Goal: Navigation & Orientation: Find specific page/section

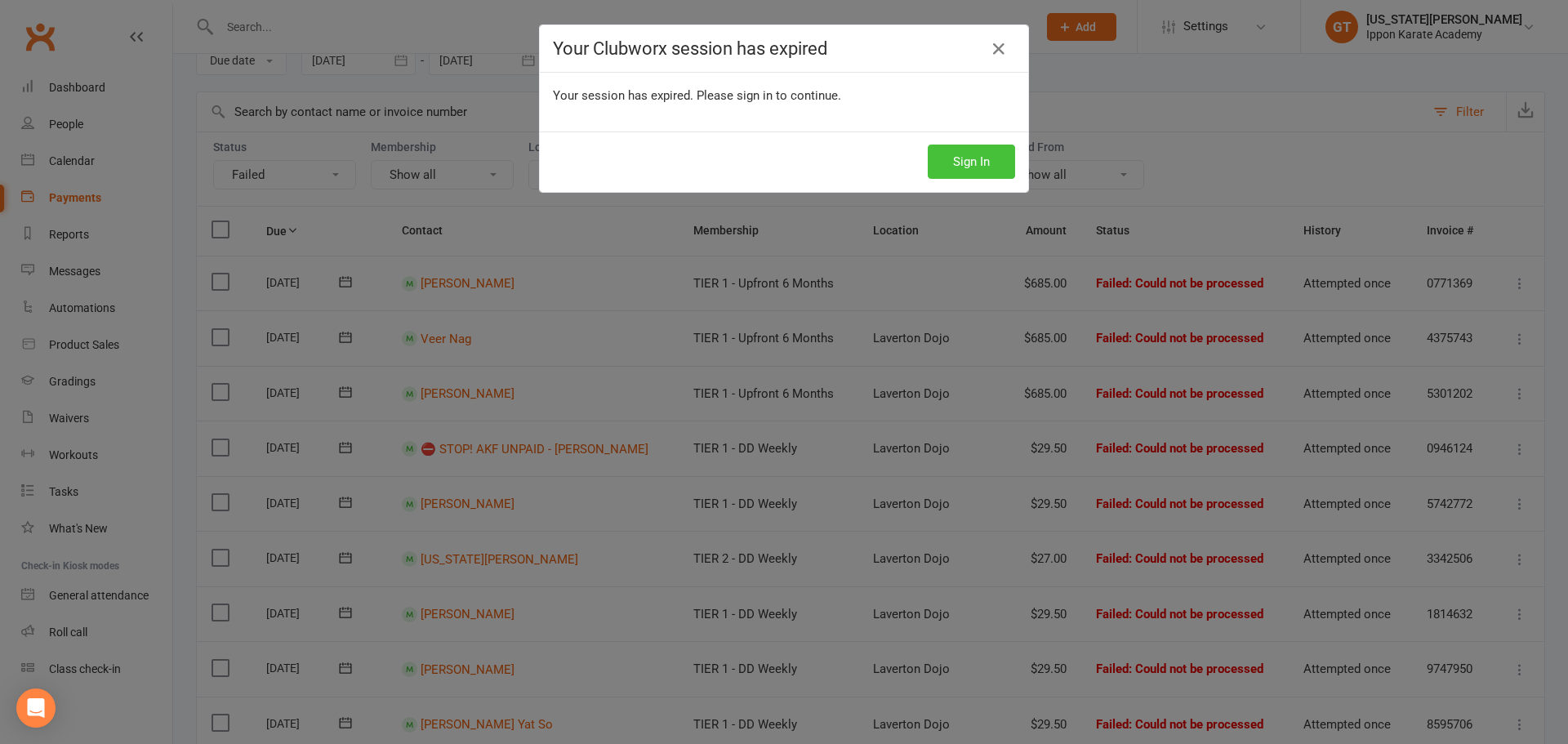
click at [980, 160] on button "Sign In" at bounding box center [972, 161] width 88 height 34
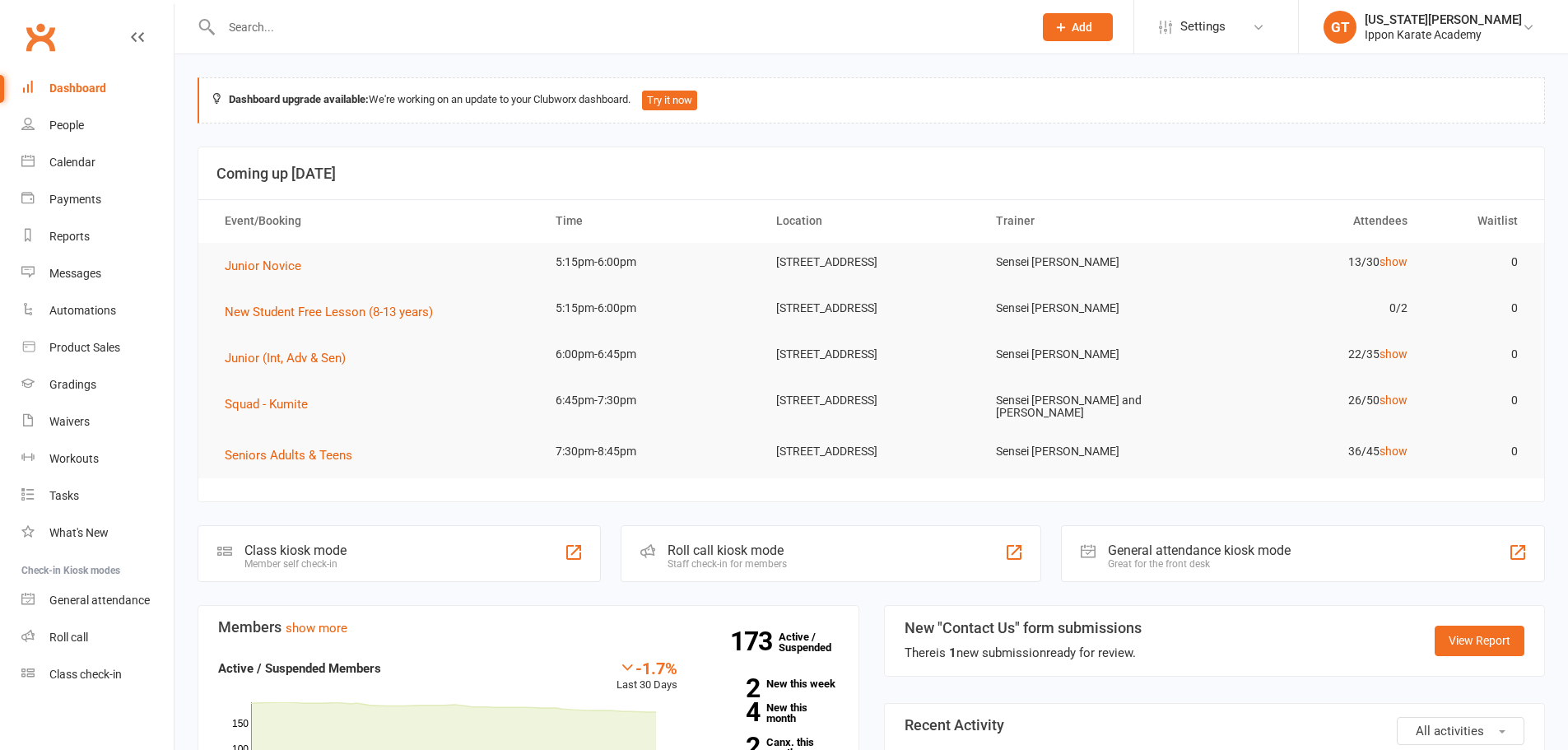
click at [338, 25] on input "text" at bounding box center [619, 26] width 805 height 23
click at [239, 22] on input "9santhosh" at bounding box center [619, 26] width 805 height 23
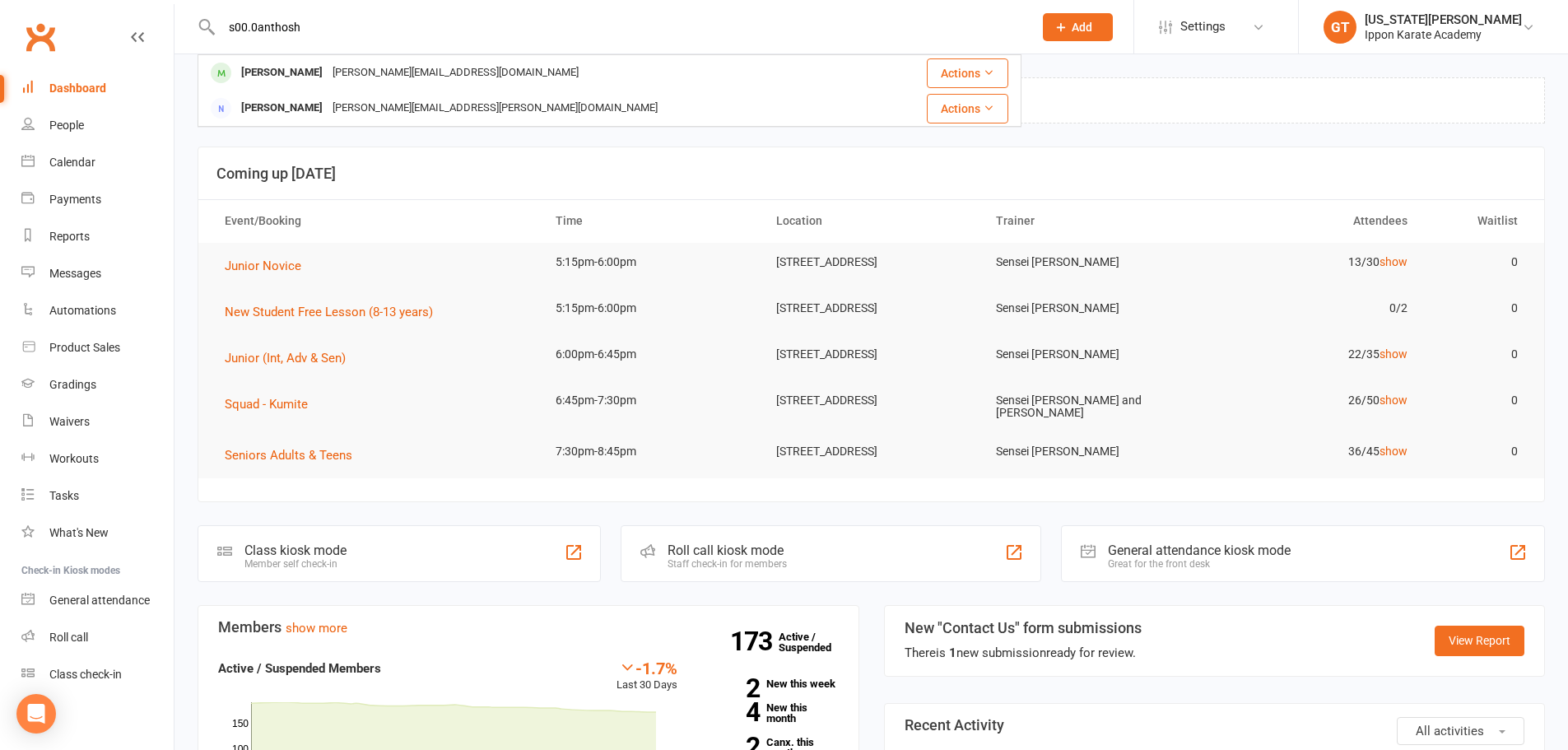
drag, startPoint x: 345, startPoint y: 26, endPoint x: 22, endPoint y: 3, distance: 323.8
click at [22, 4] on react-component "s00.0anthosh Shreyan Santosh sreeja.santosh89@gmail.com Actions Nicolette Peter…" at bounding box center [511, 26] width 1022 height 54
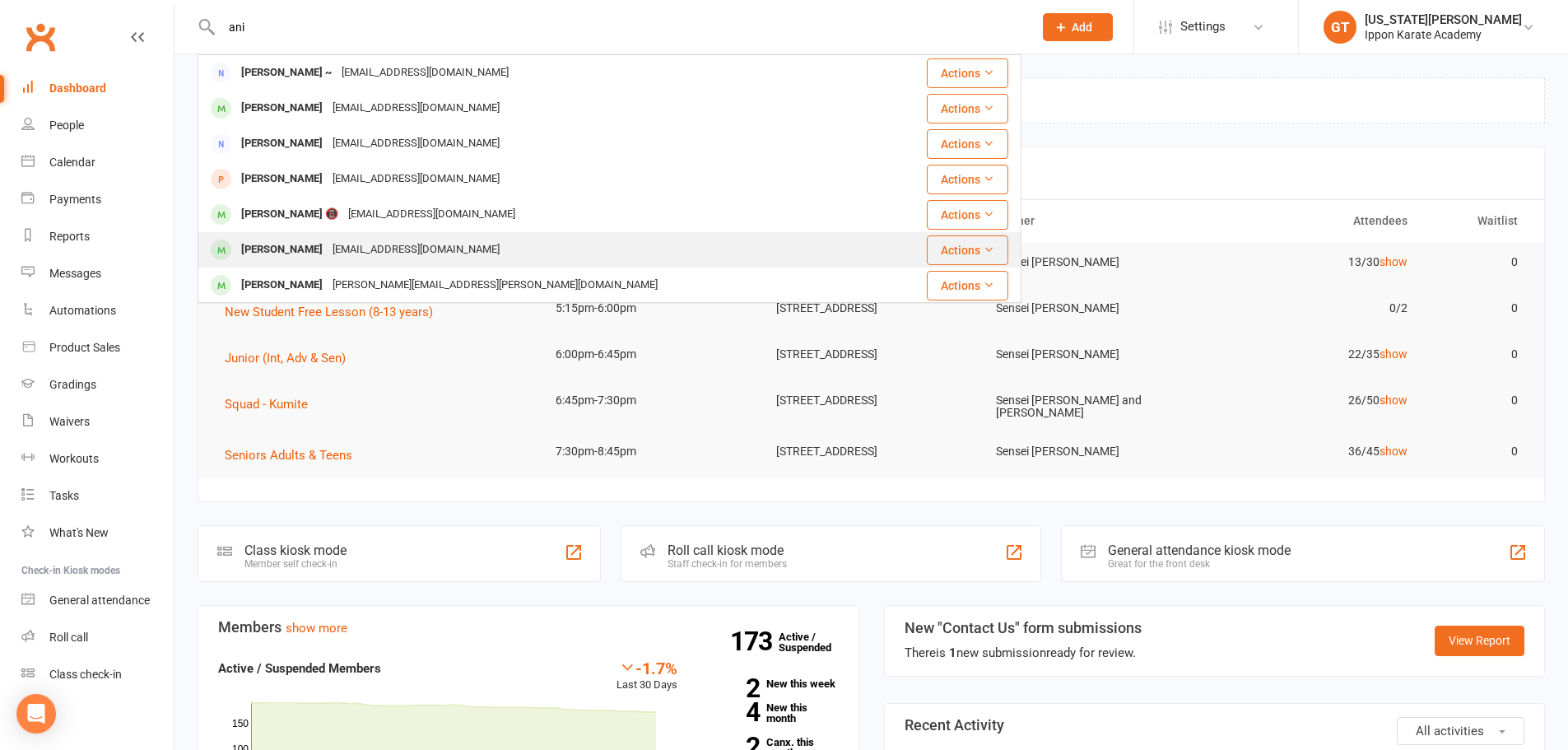
type input "ani"
click at [286, 255] on div "Anirudh Prabhu" at bounding box center [282, 250] width 92 height 24
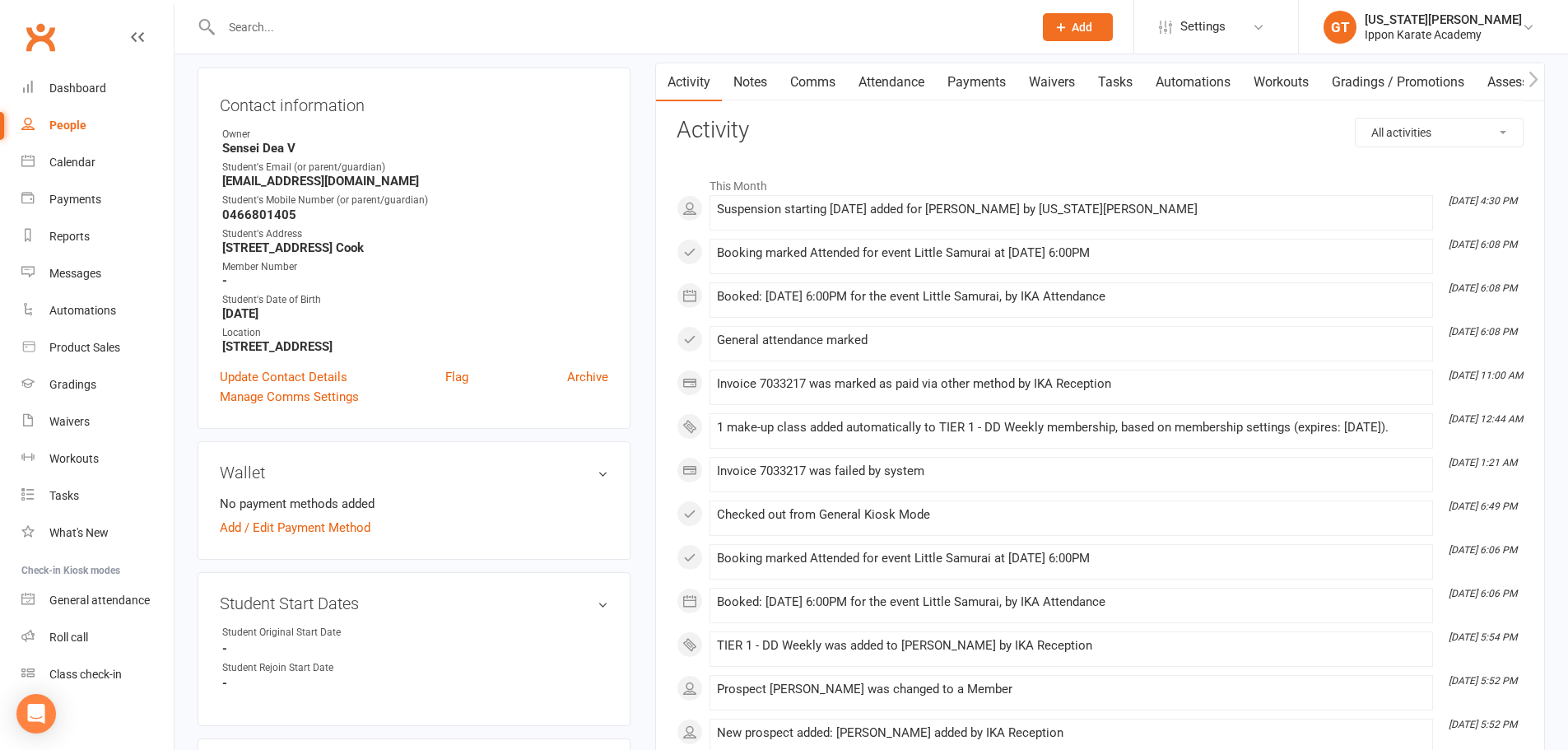
scroll to position [83, 0]
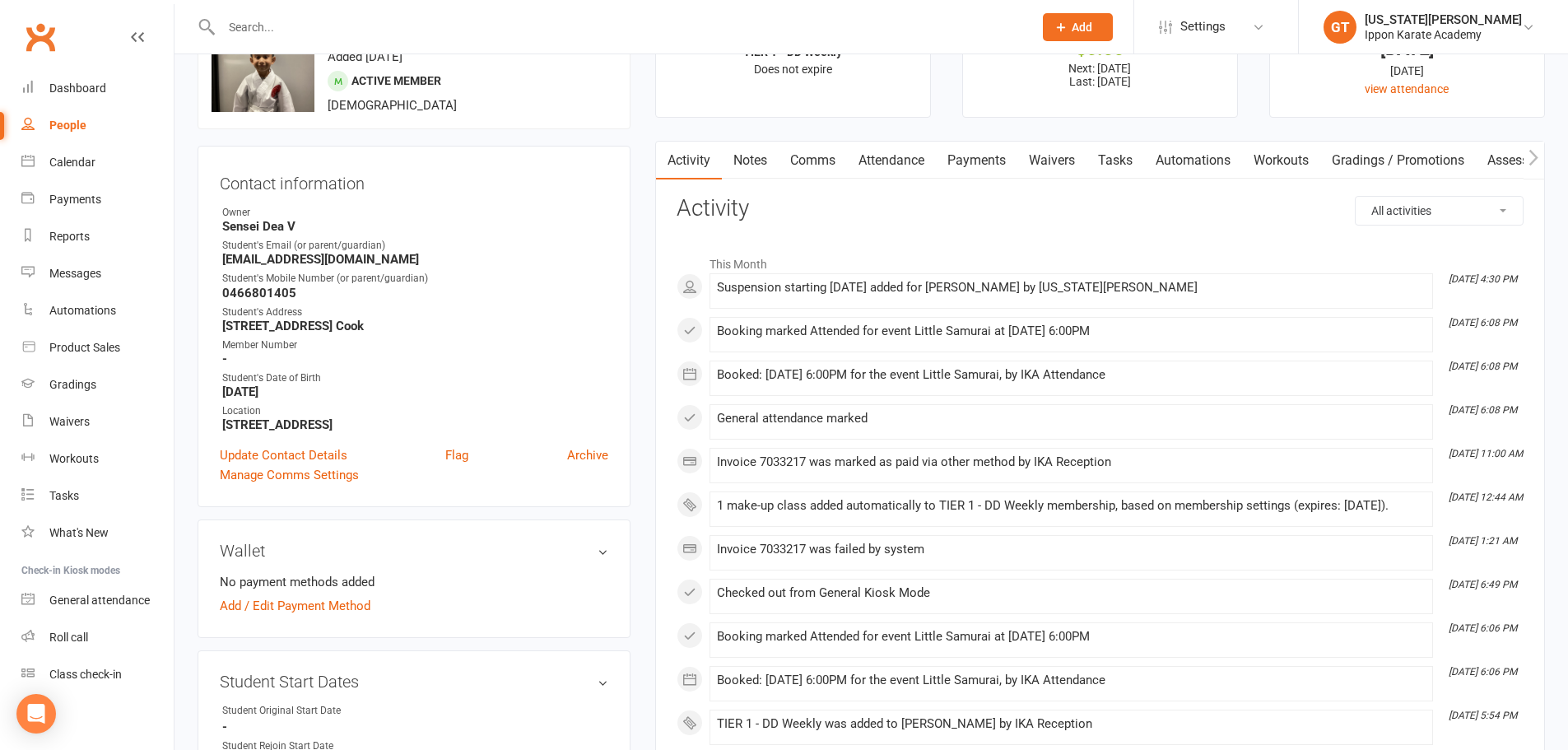
click at [1014, 156] on link "Payments" at bounding box center [976, 161] width 82 height 38
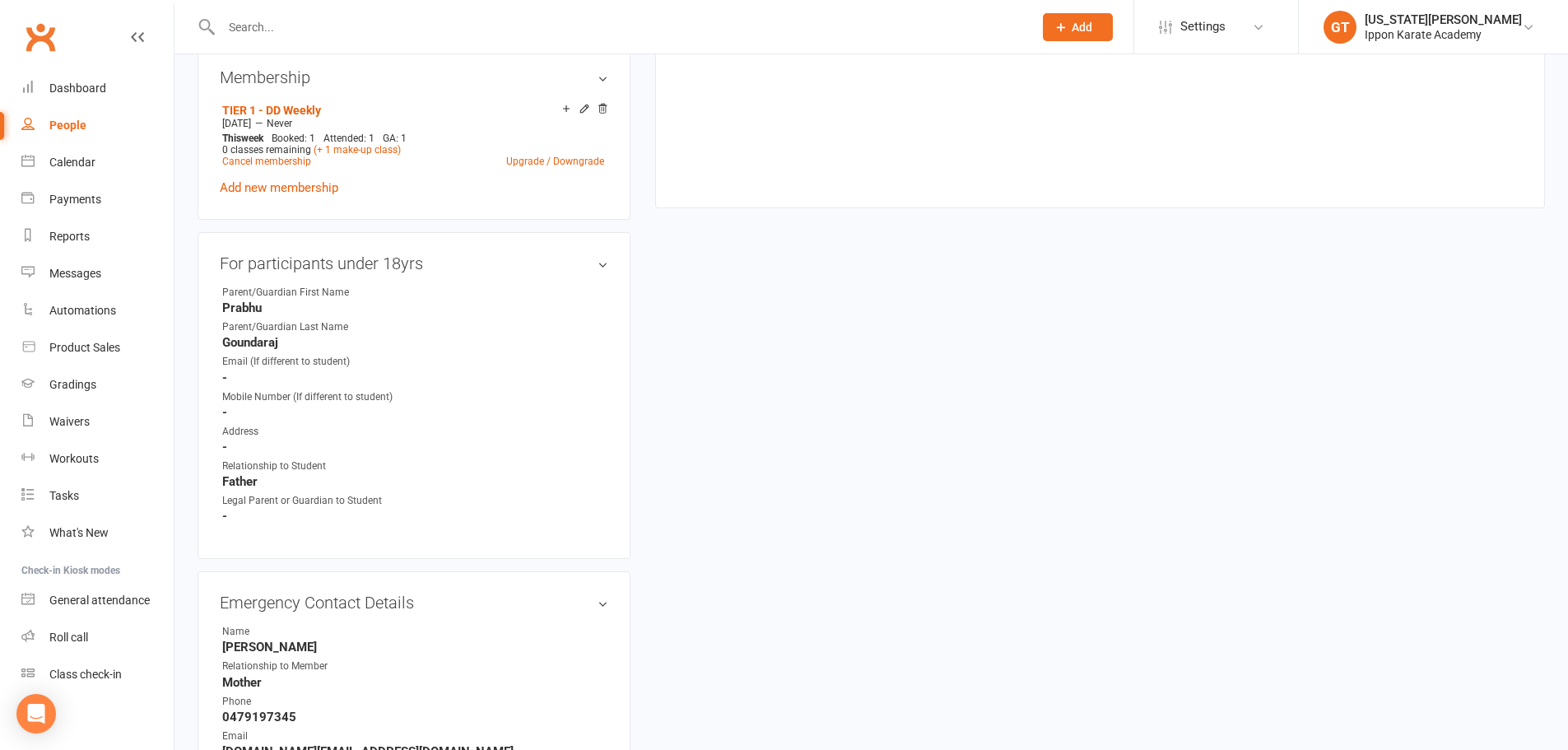
scroll to position [823, 0]
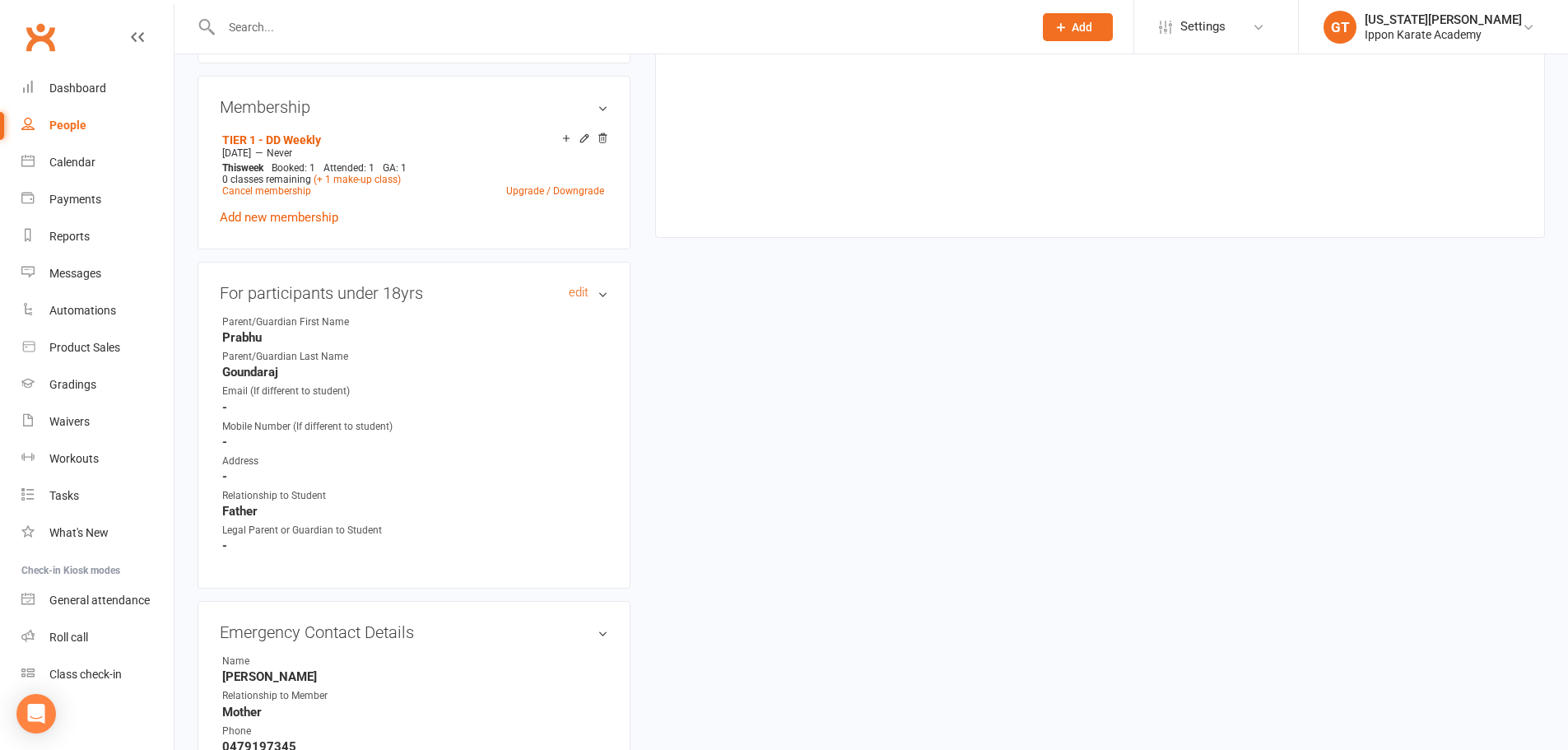
click at [602, 289] on h3 "For participants under 18yrs edit" at bounding box center [414, 293] width 388 height 18
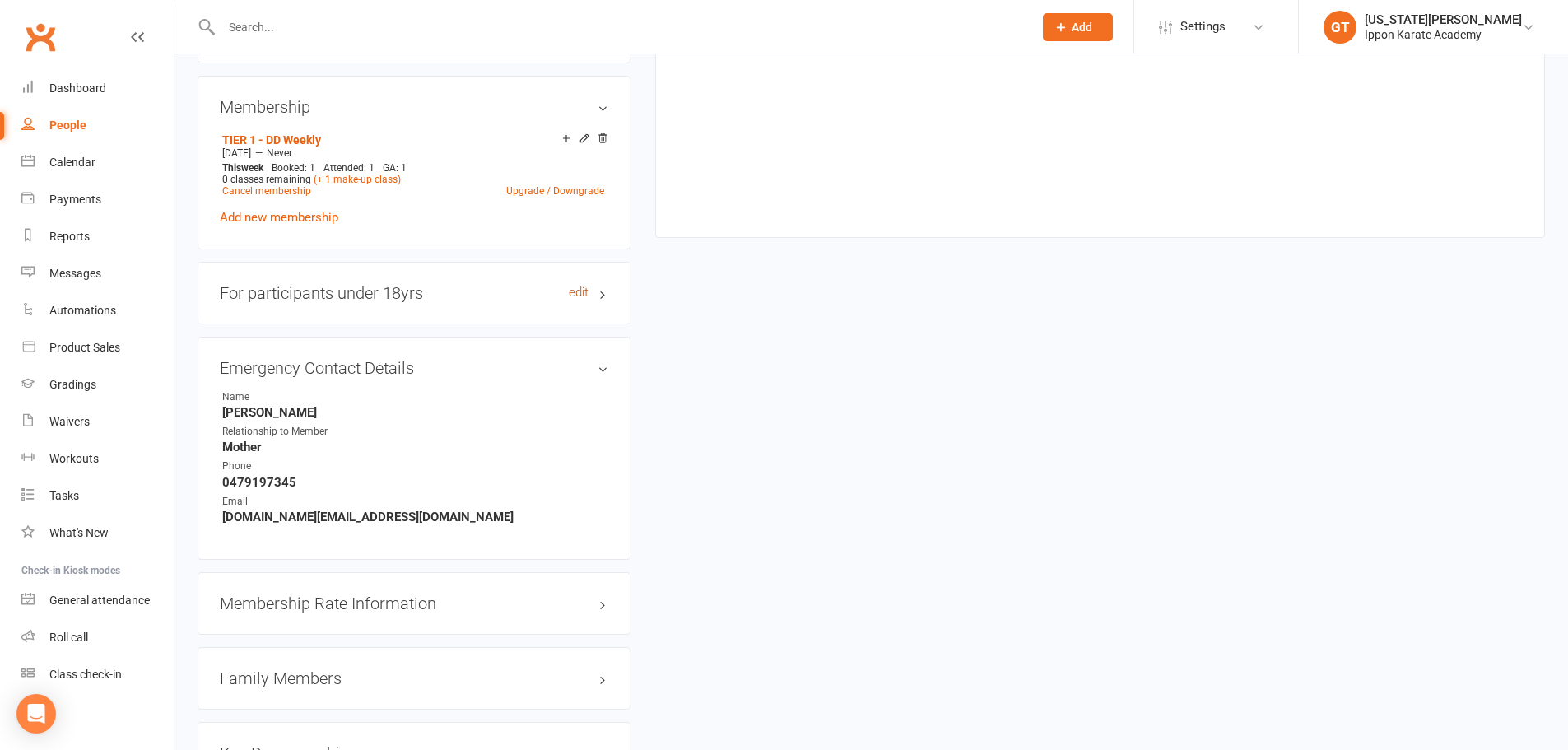
click at [581, 290] on link "edit" at bounding box center [579, 292] width 20 height 14
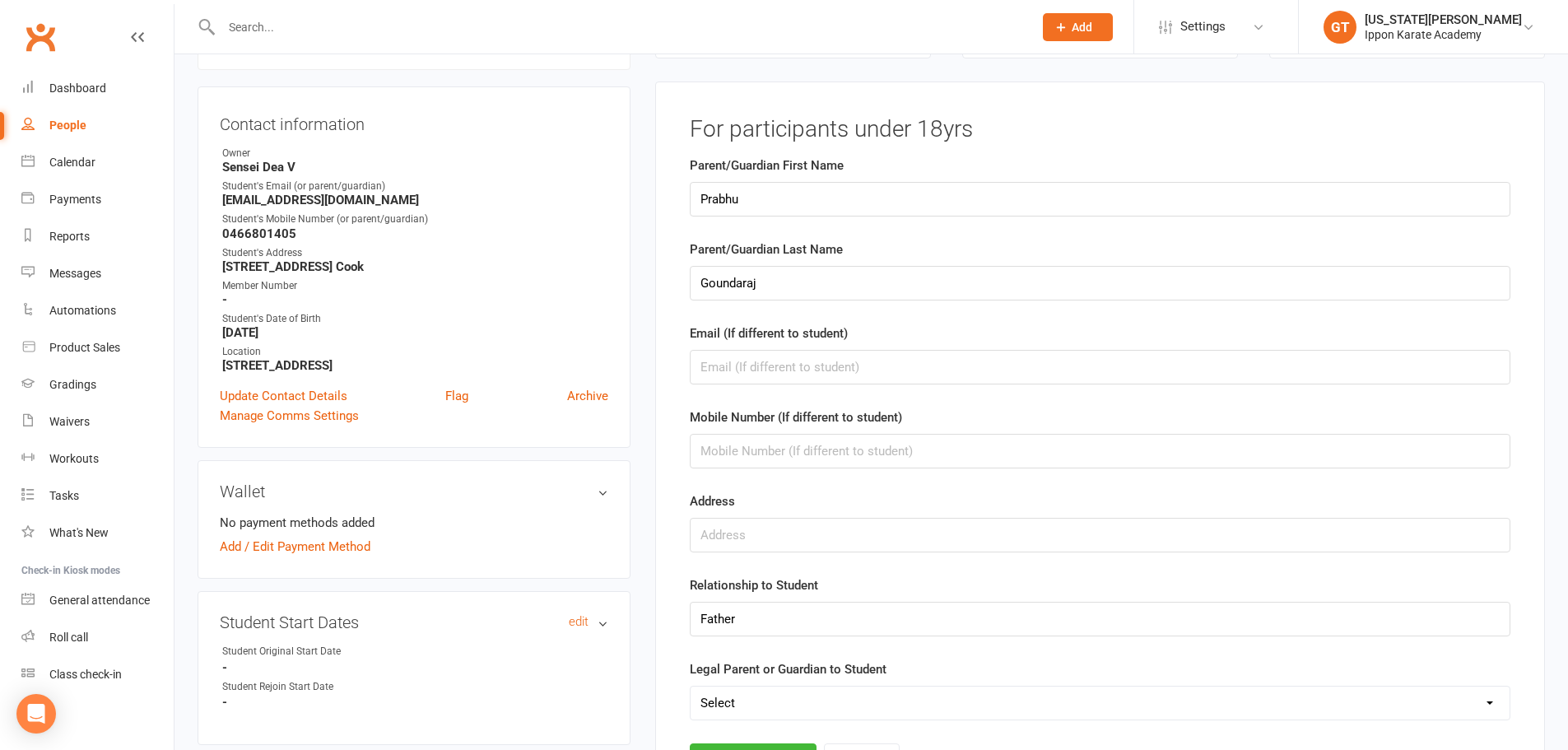
scroll to position [141, 0]
click at [492, 234] on strong "0466801405" at bounding box center [414, 235] width 386 height 15
click at [627, 535] on div "Wallet No payment methods added Add / Edit Payment Method" at bounding box center [414, 520] width 433 height 118
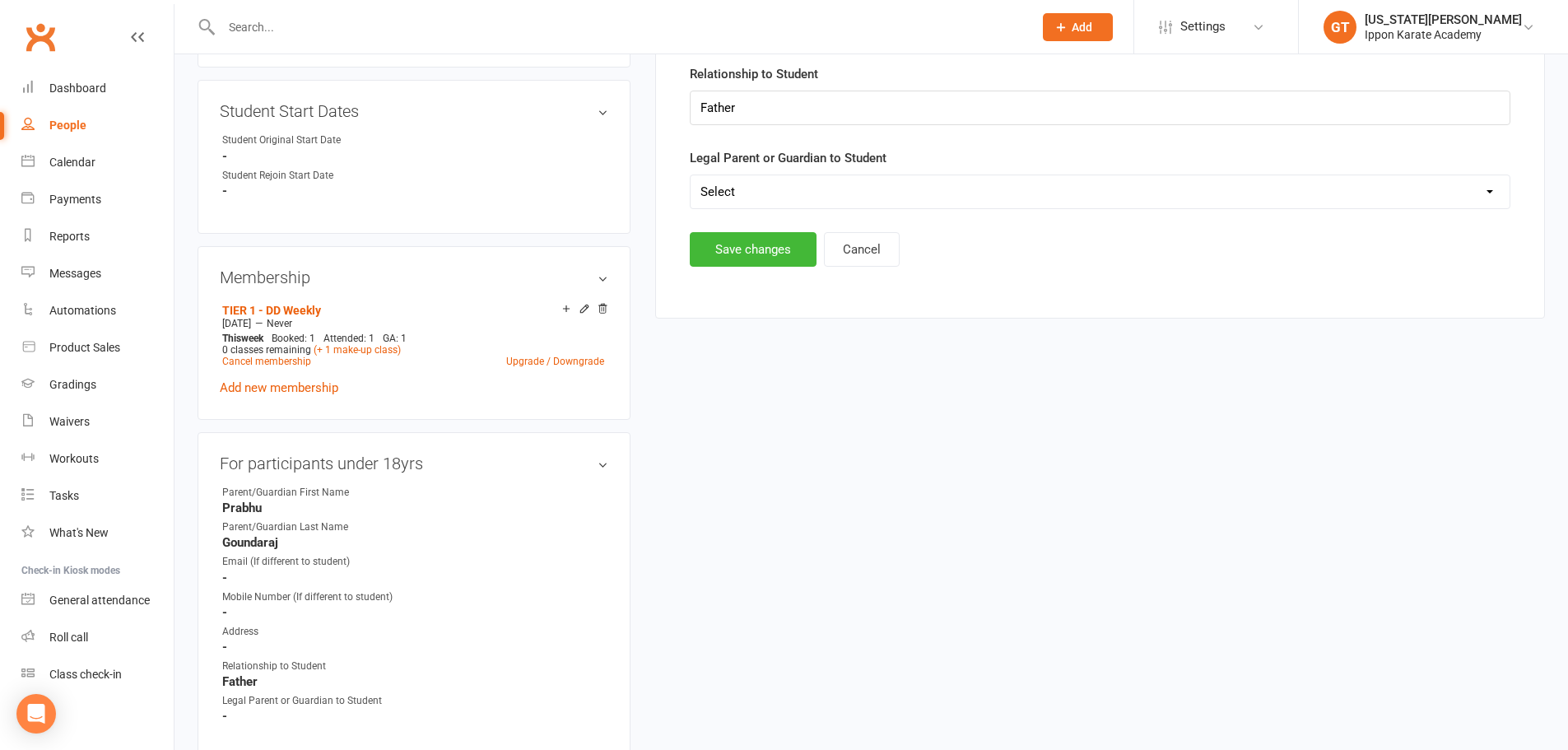
scroll to position [281, 0]
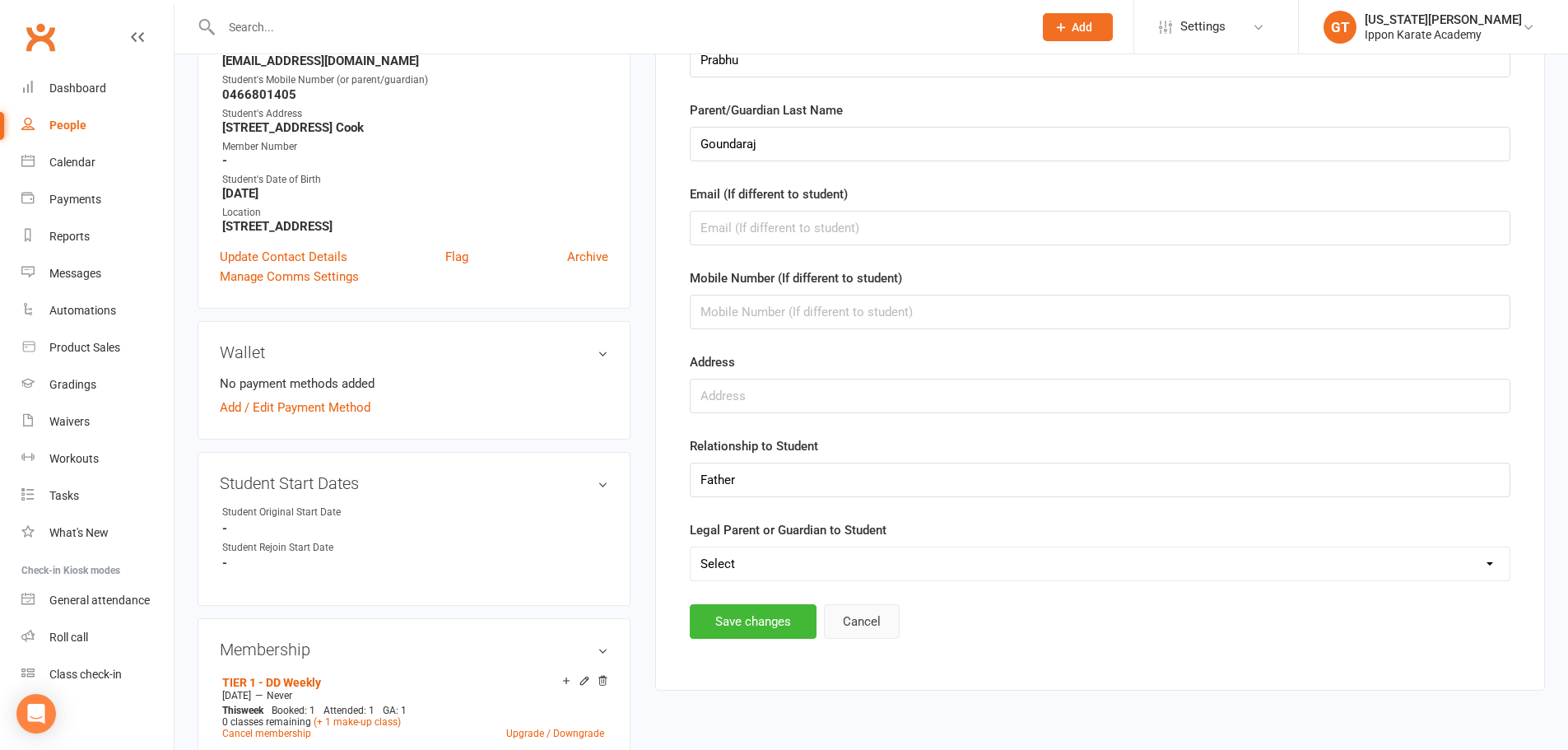
click at [862, 614] on button "Cancel" at bounding box center [861, 622] width 75 height 35
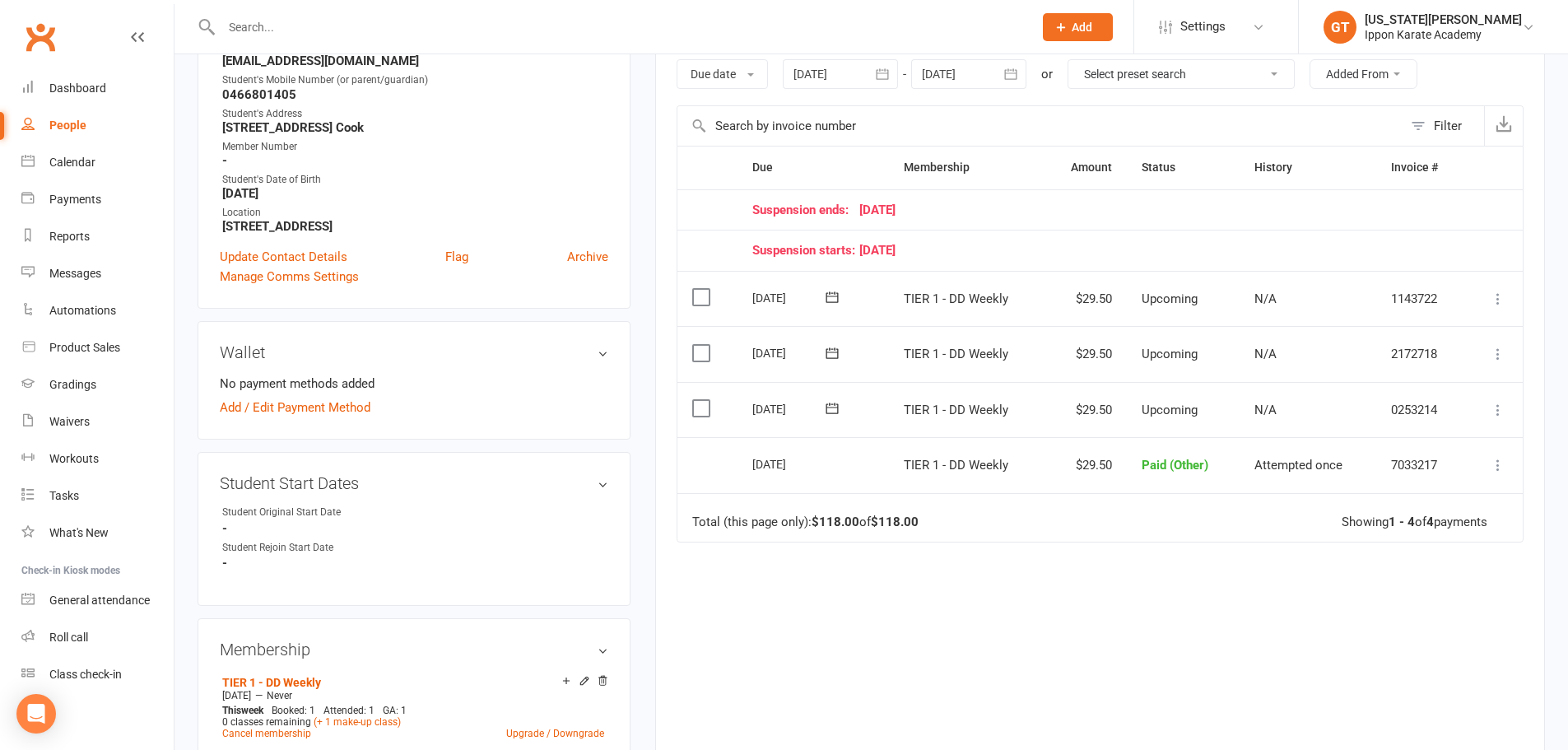
click at [809, 694] on div "Due Contact Membership Amount Status History Invoice # Suspension ends: 29 Sept…" at bounding box center [1100, 450] width 847 height 609
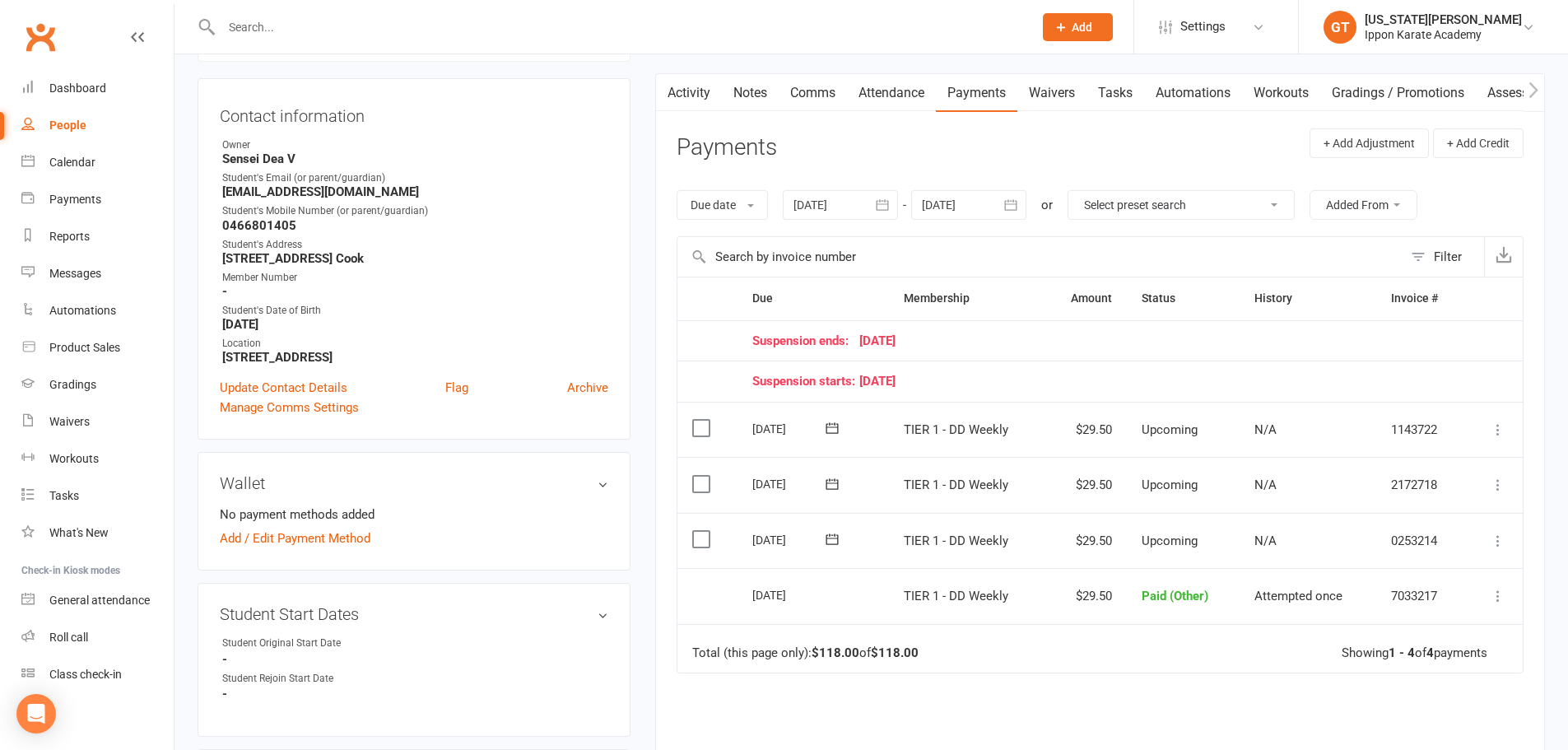
scroll to position [0, 0]
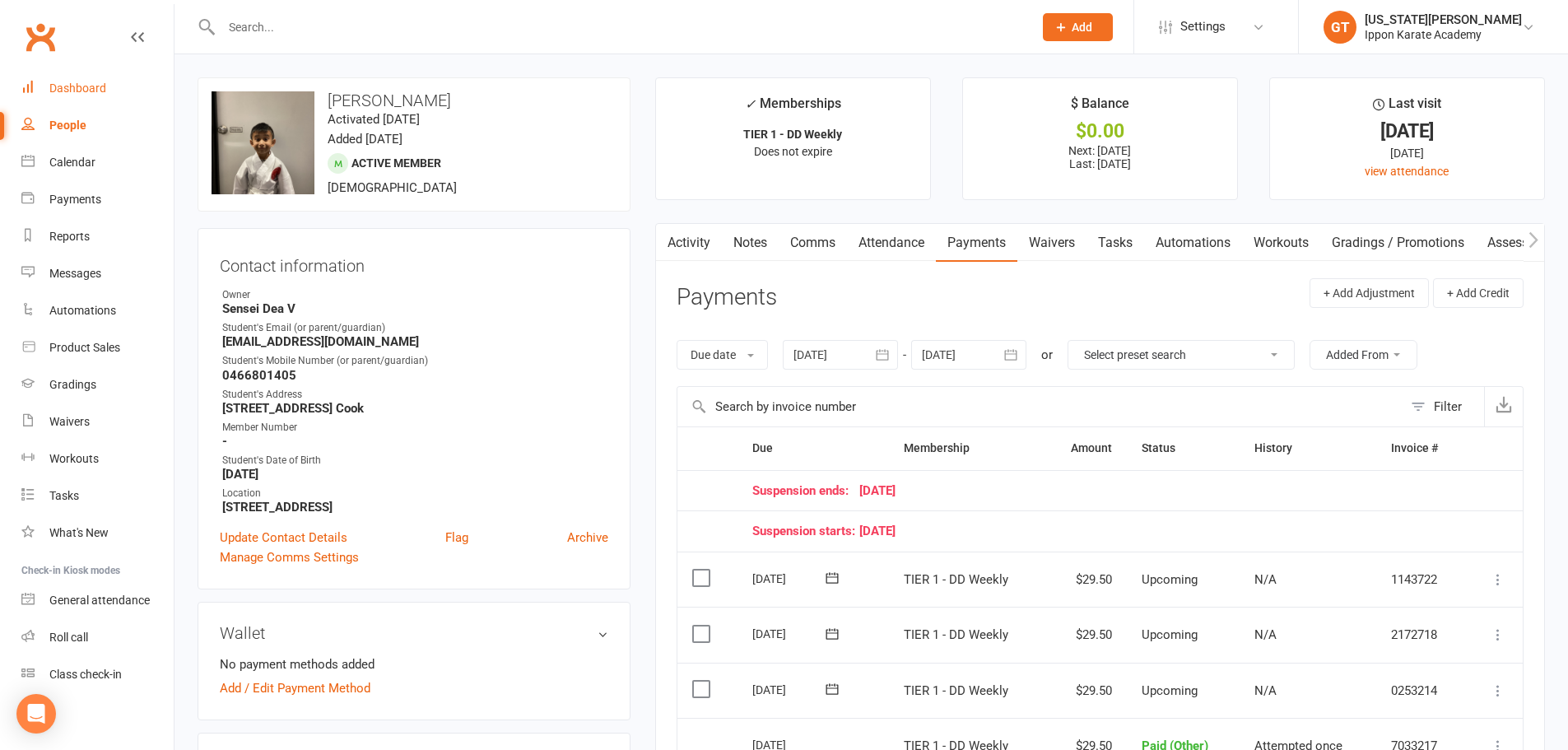
click at [74, 94] on div "Dashboard" at bounding box center [77, 88] width 56 height 13
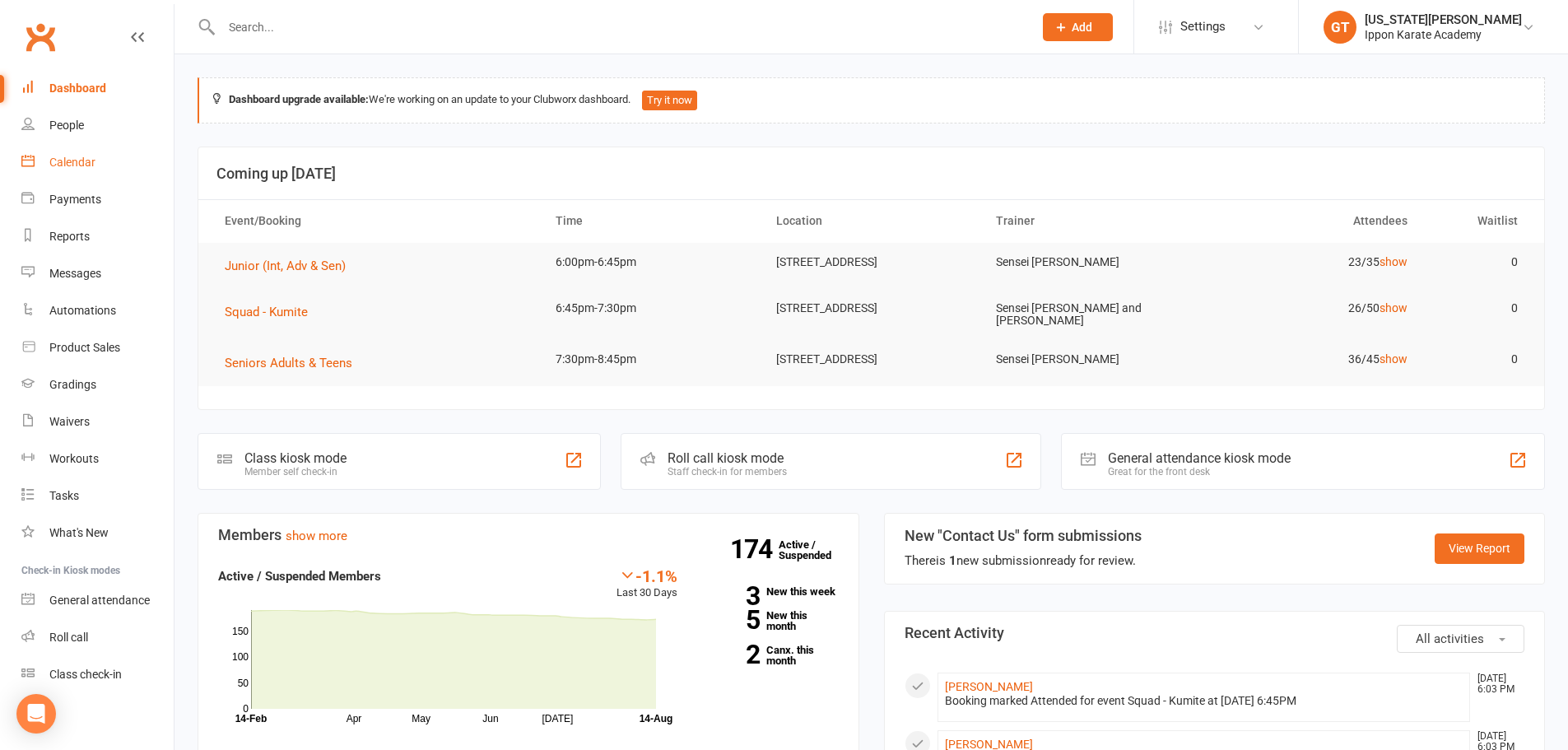
click at [74, 168] on div "Calendar" at bounding box center [72, 162] width 46 height 13
